Goal: Transaction & Acquisition: Book appointment/travel/reservation

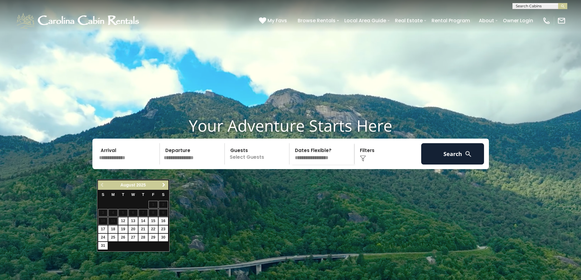
click at [164, 185] on span "Next" at bounding box center [163, 185] width 5 height 5
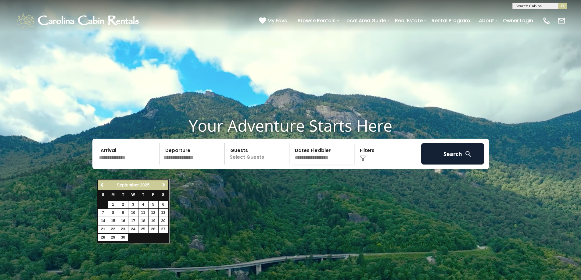
click at [164, 185] on span "Next" at bounding box center [163, 185] width 5 height 5
click at [151, 214] on link "10" at bounding box center [153, 213] width 9 height 8
type input "********"
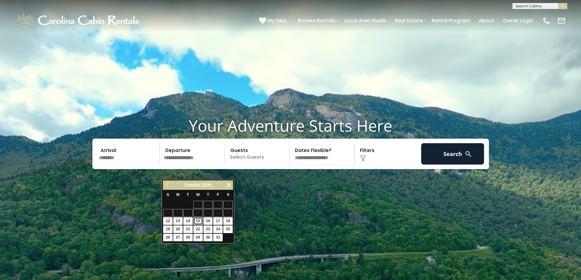
click at [199, 221] on link "15" at bounding box center [197, 221] width 9 height 8
type input "********"
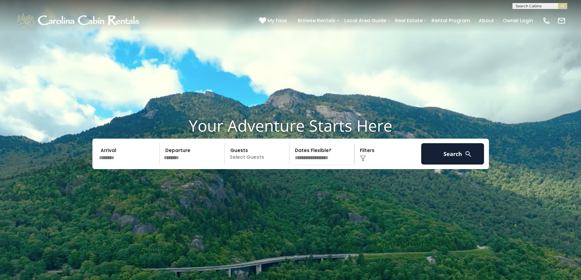
click at [264, 165] on p "Select Guests" at bounding box center [258, 153] width 63 height 21
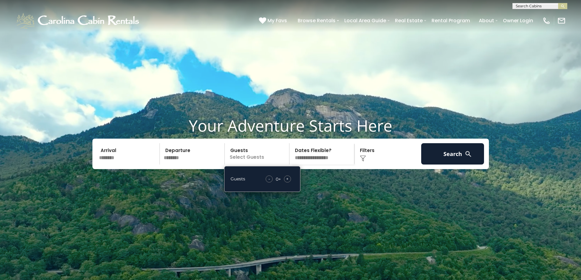
click at [287, 182] on span "+" at bounding box center [287, 179] width 2 height 6
click at [320, 165] on select "**********" at bounding box center [322, 153] width 63 height 21
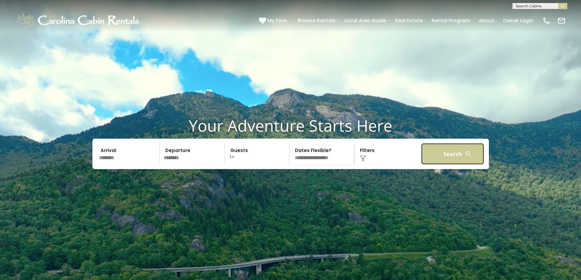
click at [437, 165] on button "Search" at bounding box center [452, 153] width 63 height 21
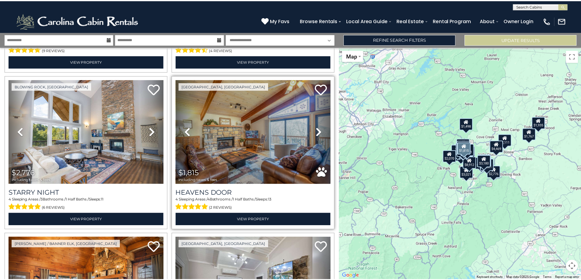
scroll to position [1739, 0]
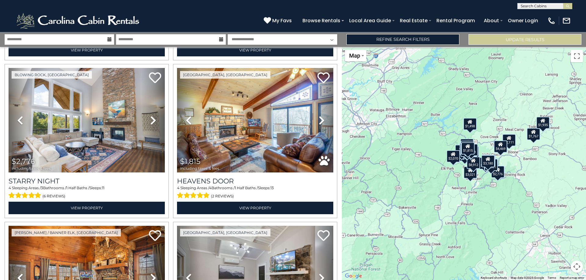
click at [492, 113] on div "$3,180 $3,070 $3,720 $4,469 $1,199 $1,612 $4,485 $3,636 $3,180 $8,912 $2,545 $2…" at bounding box center [464, 163] width 244 height 233
click at [400, 41] on link "Refine Search Filters" at bounding box center [402, 39] width 113 height 11
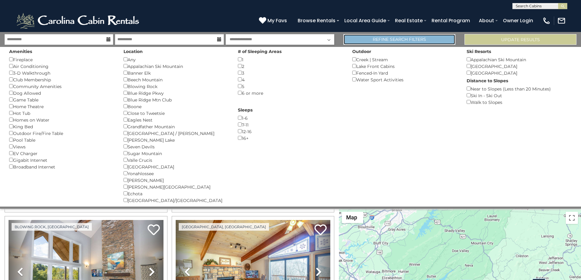
scroll to position [1729, 0]
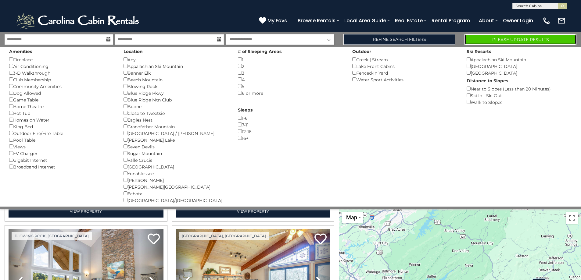
click at [502, 39] on button "Please Update Results" at bounding box center [521, 39] width 112 height 11
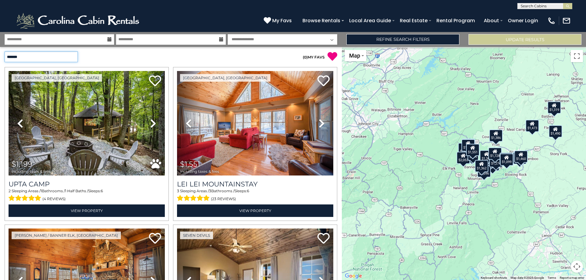
click at [60, 55] on select "**********" at bounding box center [41, 57] width 73 height 11
select select "**********"
click at [5, 52] on select "**********" at bounding box center [41, 57] width 73 height 11
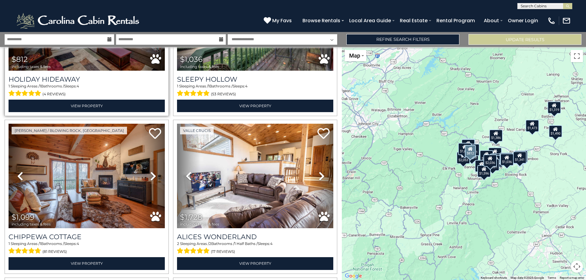
scroll to position [122, 0]
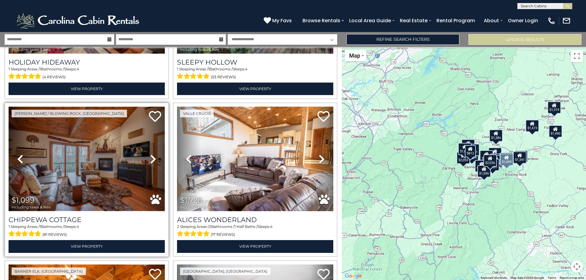
click at [91, 166] on img at bounding box center [87, 159] width 156 height 105
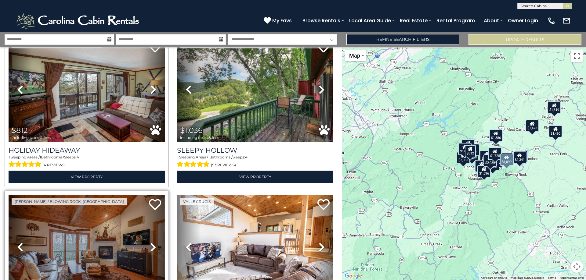
scroll to position [0, 0]
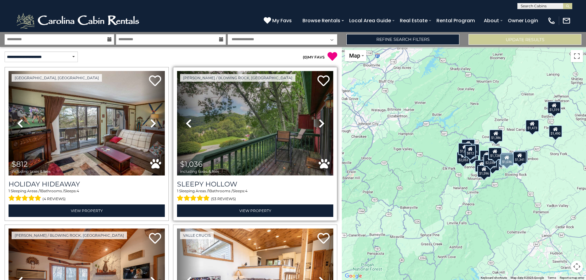
click at [235, 135] on img at bounding box center [255, 123] width 156 height 105
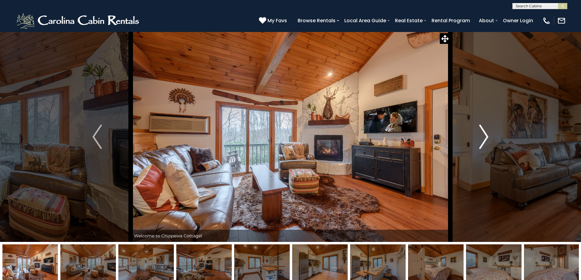
click at [488, 135] on img "Next" at bounding box center [483, 137] width 9 height 24
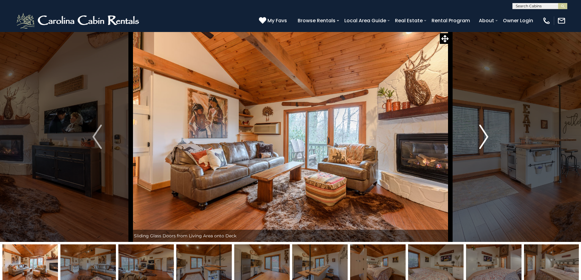
click at [488, 135] on img "Next" at bounding box center [483, 137] width 9 height 24
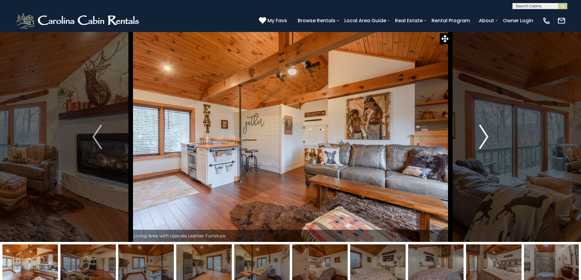
click at [488, 135] on img "Next" at bounding box center [483, 137] width 9 height 24
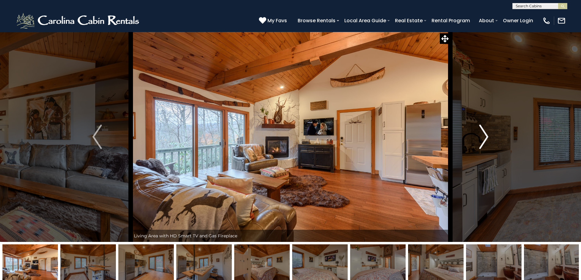
click at [488, 135] on img "Next" at bounding box center [483, 137] width 9 height 24
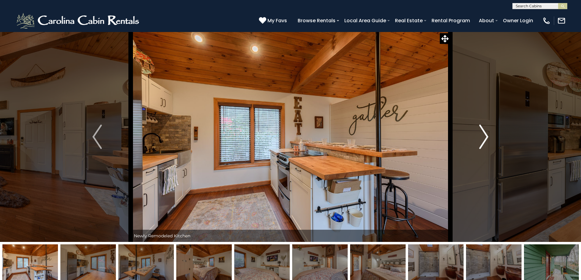
click at [488, 135] on img "Next" at bounding box center [483, 137] width 9 height 24
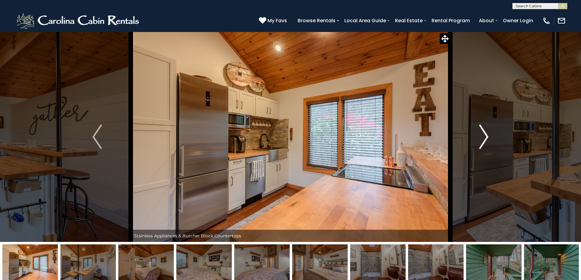
click at [488, 135] on img "Next" at bounding box center [483, 137] width 9 height 24
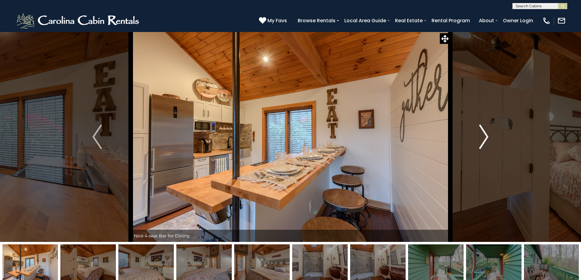
click at [488, 135] on img "Next" at bounding box center [483, 137] width 9 height 24
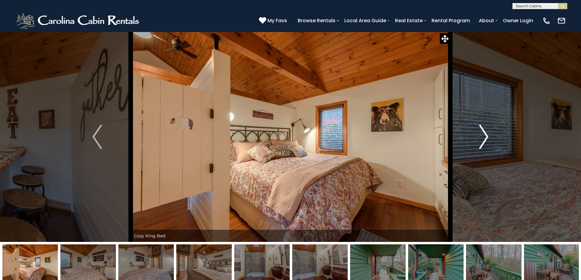
click at [488, 135] on img "Next" at bounding box center [483, 137] width 9 height 24
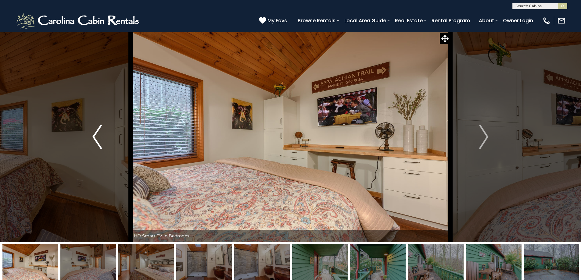
click at [95, 136] on img "Previous" at bounding box center [96, 137] width 9 height 24
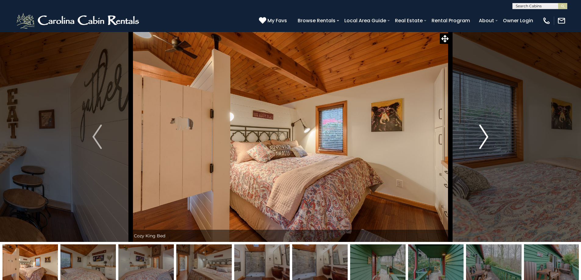
click at [484, 134] on img "Next" at bounding box center [483, 137] width 9 height 24
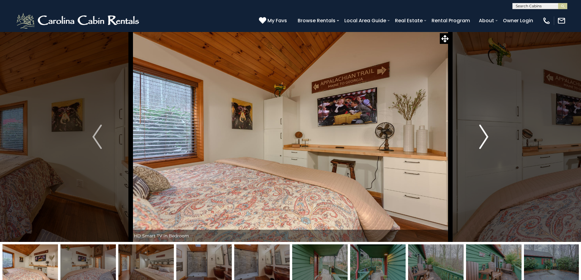
click at [484, 134] on img "Next" at bounding box center [483, 137] width 9 height 24
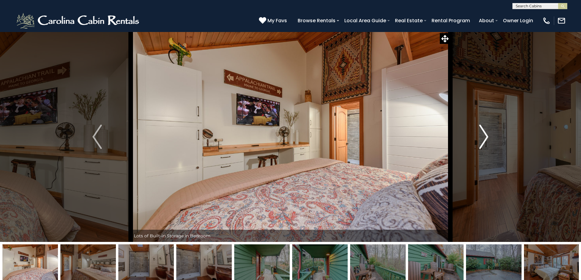
click at [484, 134] on img "Next" at bounding box center [483, 137] width 9 height 24
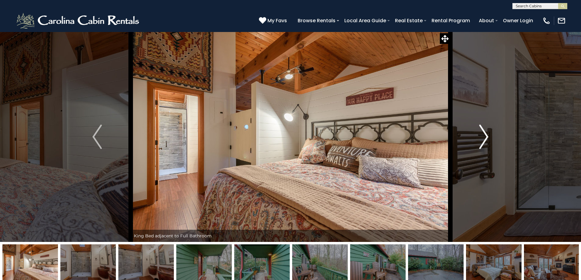
click at [484, 133] on img "Next" at bounding box center [483, 137] width 9 height 24
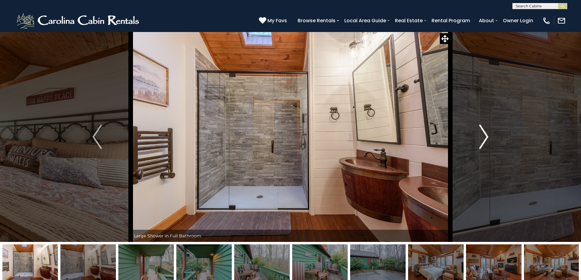
click at [484, 133] on img "Next" at bounding box center [483, 137] width 9 height 24
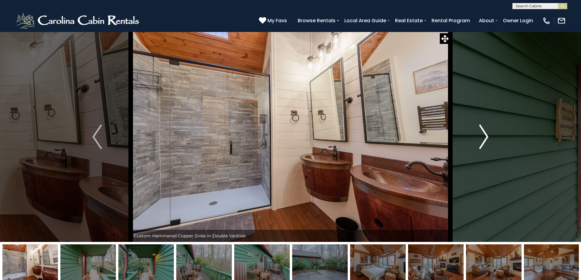
click at [484, 133] on img "Next" at bounding box center [483, 137] width 9 height 24
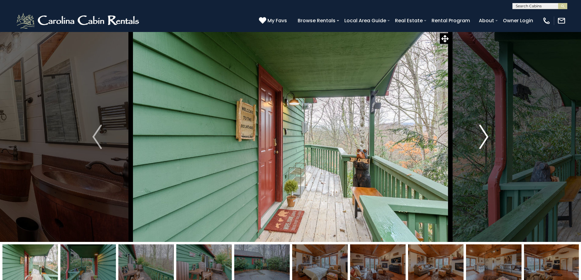
click at [484, 133] on img "Next" at bounding box center [483, 137] width 9 height 24
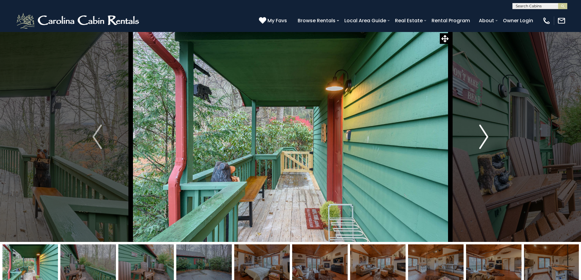
click at [484, 133] on img "Next" at bounding box center [483, 137] width 9 height 24
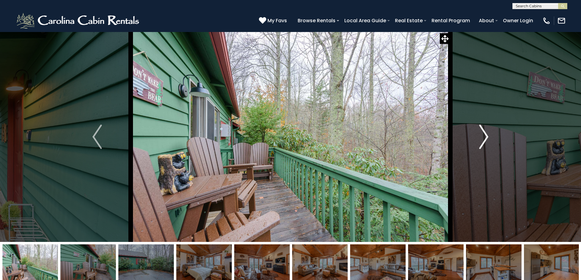
click at [484, 133] on img "Next" at bounding box center [483, 137] width 9 height 24
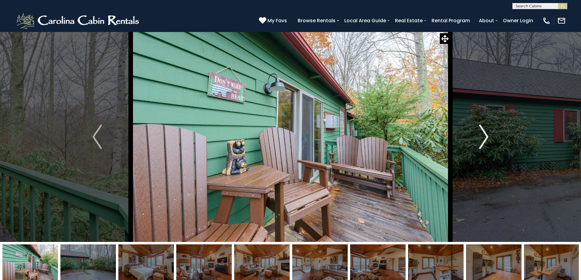
click at [484, 133] on img "Next" at bounding box center [483, 137] width 9 height 24
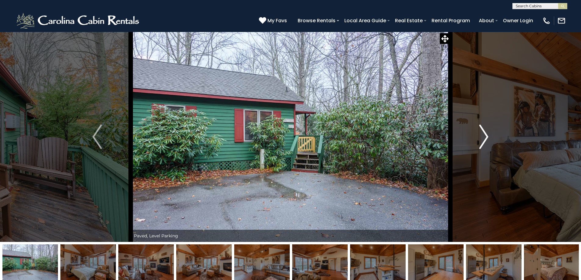
click at [484, 133] on img "Next" at bounding box center [483, 137] width 9 height 24
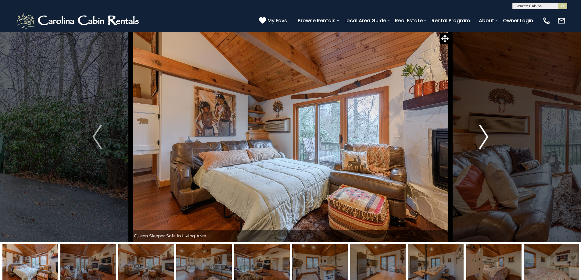
click at [484, 133] on img "Next" at bounding box center [483, 137] width 9 height 24
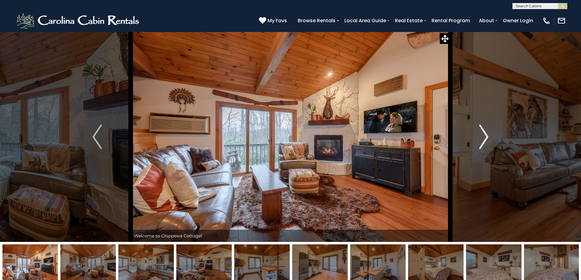
click at [483, 134] on img "Next" at bounding box center [483, 137] width 9 height 24
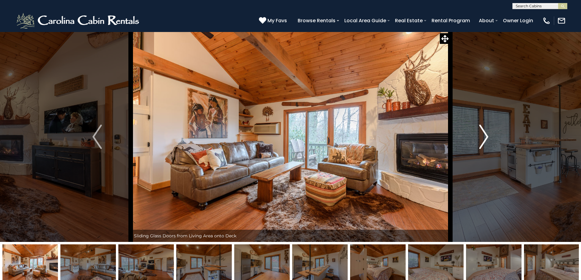
click at [483, 133] on img "Next" at bounding box center [483, 137] width 9 height 24
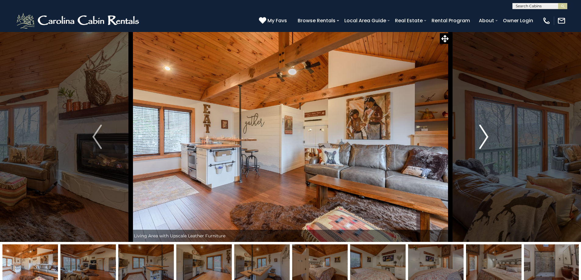
click at [483, 133] on img "Next" at bounding box center [483, 137] width 9 height 24
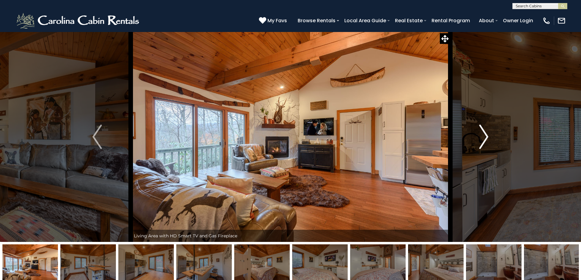
click at [483, 133] on img "Next" at bounding box center [483, 137] width 9 height 24
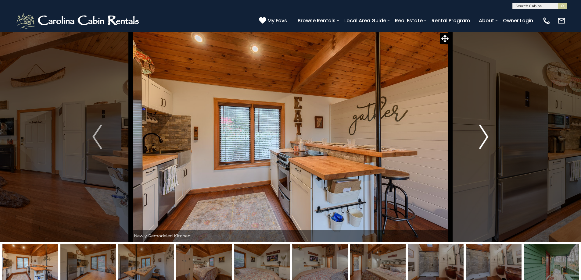
click at [483, 133] on img "Next" at bounding box center [483, 137] width 9 height 24
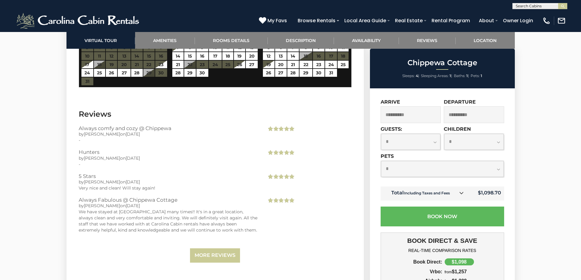
scroll to position [1190, 0]
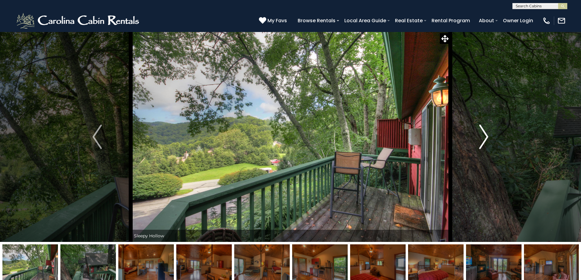
click at [482, 130] on img "Next" at bounding box center [483, 137] width 9 height 24
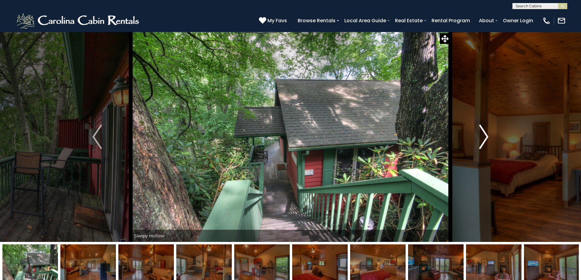
click at [482, 130] on img "Next" at bounding box center [483, 137] width 9 height 24
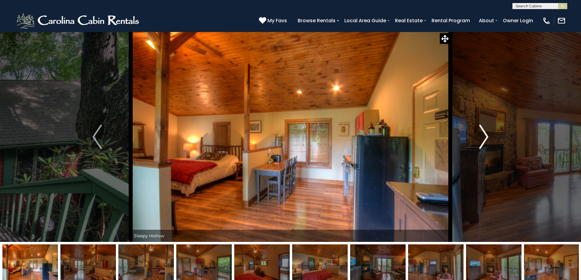
click at [482, 130] on img "Next" at bounding box center [483, 137] width 9 height 24
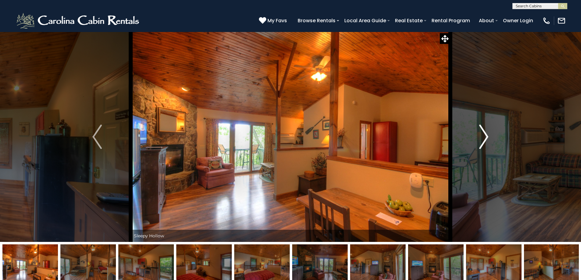
click at [482, 130] on img "Next" at bounding box center [483, 137] width 9 height 24
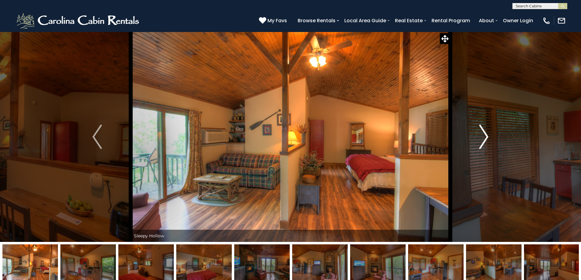
click at [482, 130] on img "Next" at bounding box center [483, 137] width 9 height 24
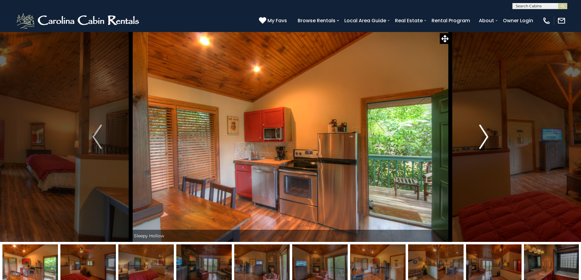
click at [482, 129] on img "Next" at bounding box center [483, 137] width 9 height 24
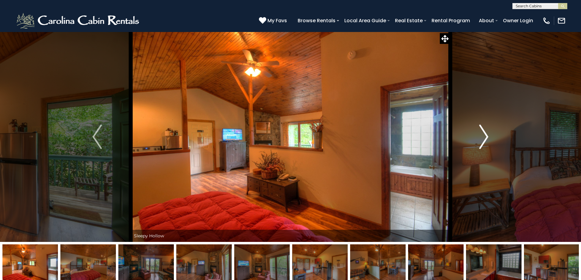
click at [482, 129] on img "Next" at bounding box center [483, 137] width 9 height 24
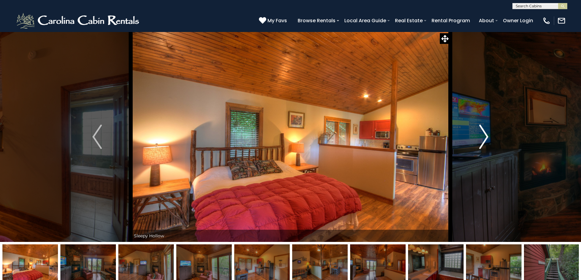
click at [482, 129] on img "Next" at bounding box center [483, 137] width 9 height 24
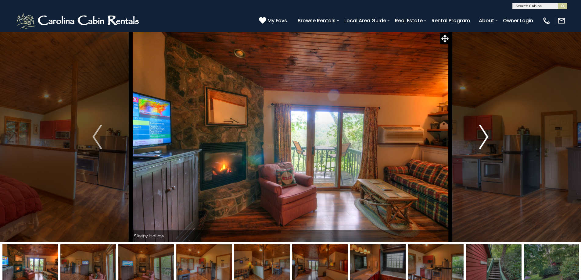
click at [482, 129] on img "Next" at bounding box center [483, 137] width 9 height 24
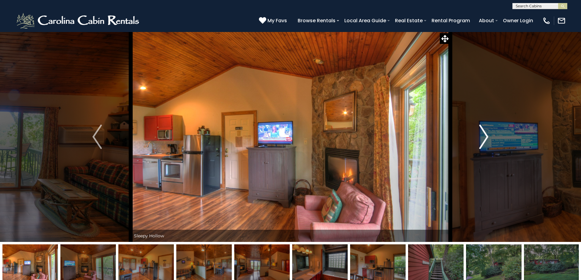
click at [482, 129] on img "Next" at bounding box center [483, 137] width 9 height 24
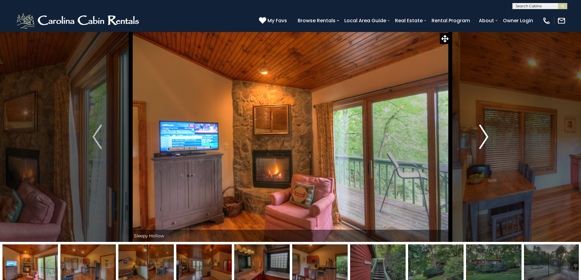
click at [482, 129] on img "Next" at bounding box center [483, 137] width 9 height 24
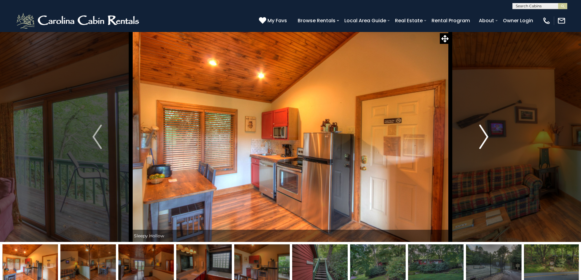
click at [482, 129] on img "Next" at bounding box center [483, 137] width 9 height 24
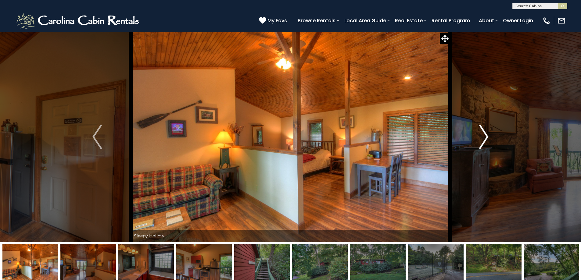
click at [482, 129] on img "Next" at bounding box center [483, 137] width 9 height 24
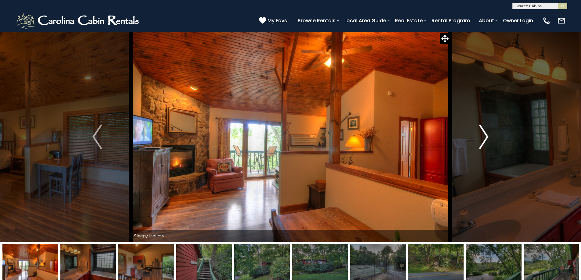
click at [482, 129] on img "Next" at bounding box center [483, 137] width 9 height 24
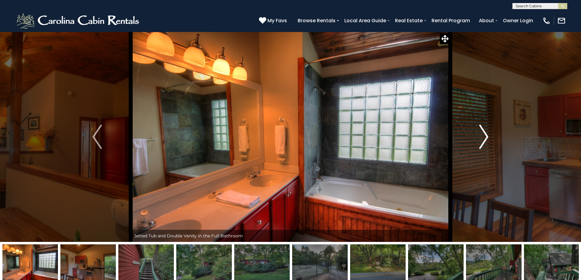
click at [482, 129] on img "Next" at bounding box center [483, 137] width 9 height 24
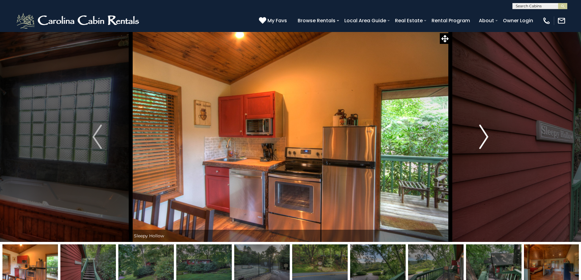
click at [482, 129] on img "Next" at bounding box center [483, 137] width 9 height 24
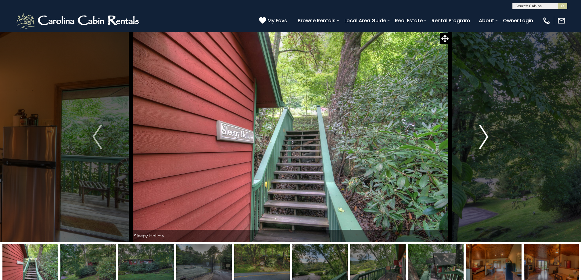
click at [482, 129] on img "Next" at bounding box center [483, 137] width 9 height 24
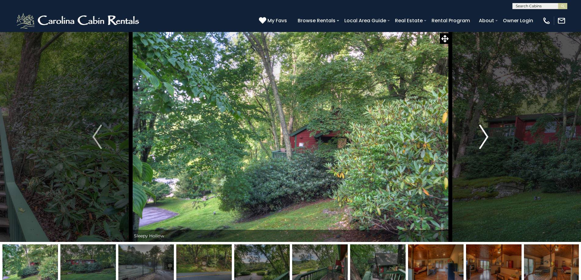
click at [482, 129] on img "Next" at bounding box center [483, 137] width 9 height 24
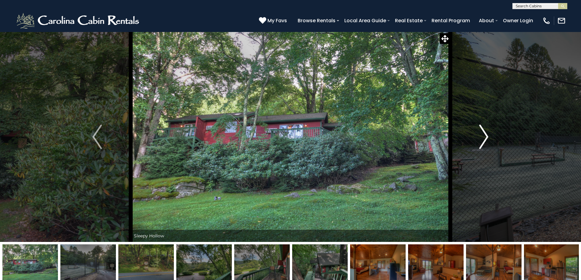
click at [482, 129] on img "Next" at bounding box center [483, 137] width 9 height 24
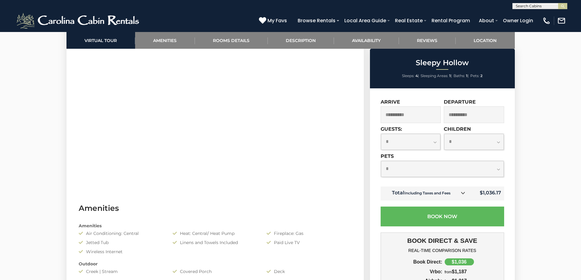
scroll to position [458, 0]
